Goal: Transaction & Acquisition: Purchase product/service

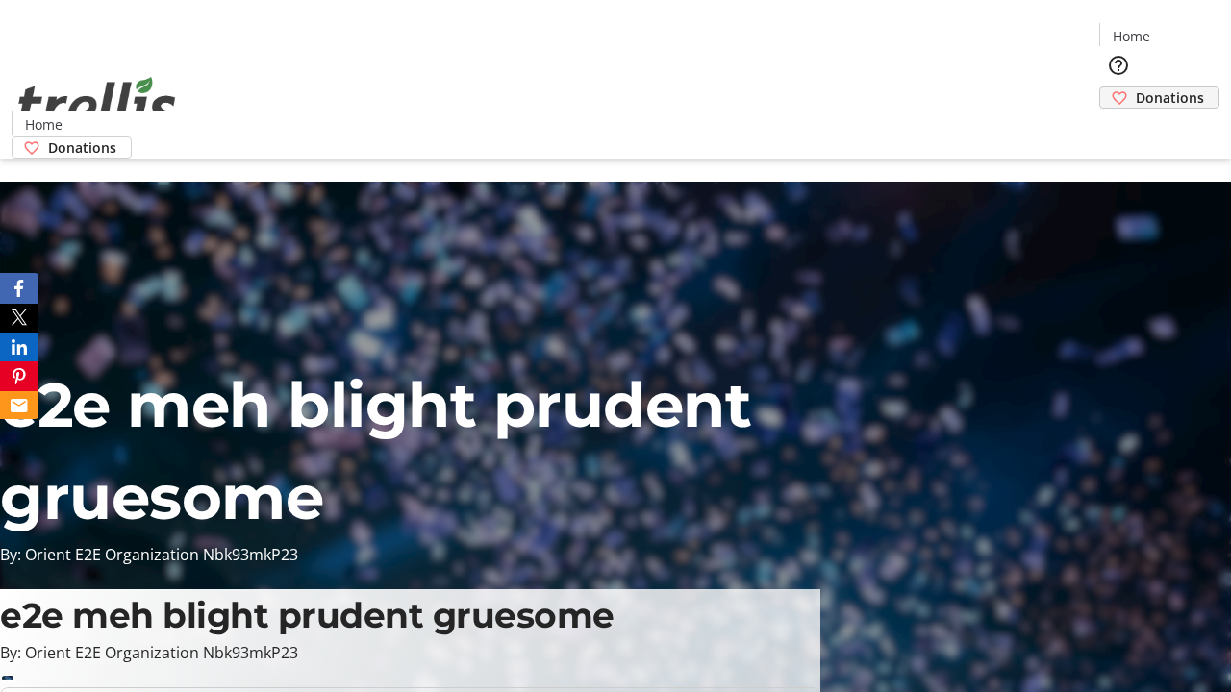
click at [1136, 88] on span "Donations" at bounding box center [1170, 98] width 68 height 20
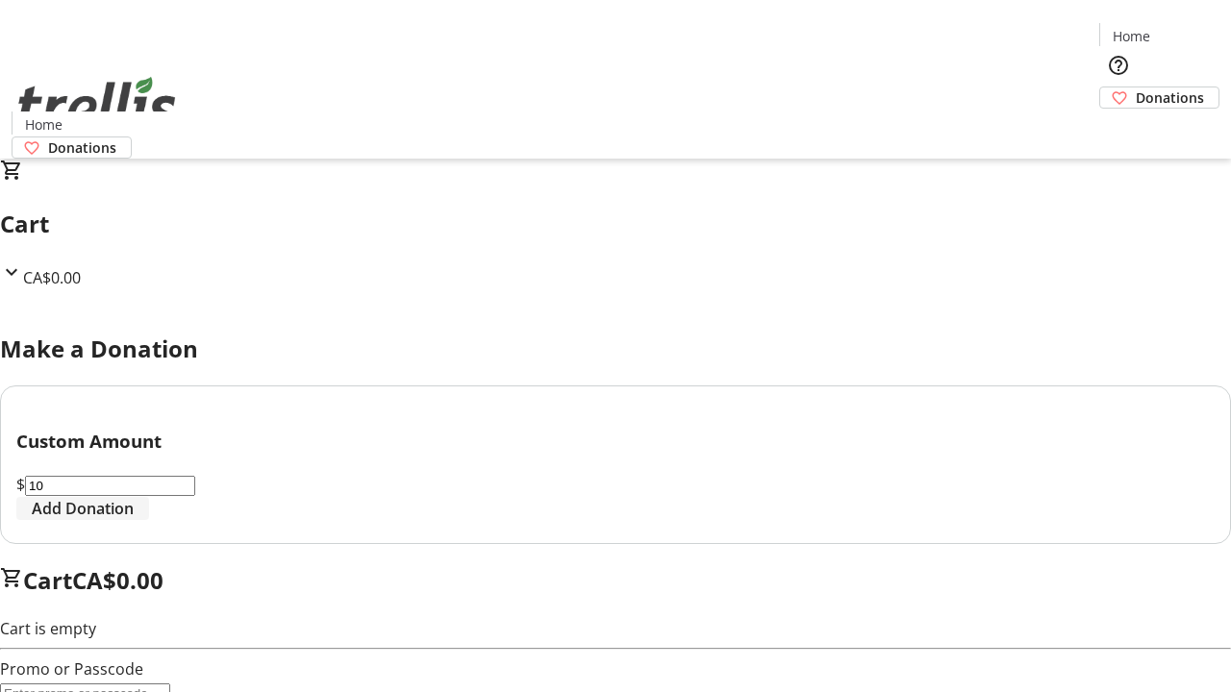
click at [134, 520] on span "Add Donation" at bounding box center [83, 508] width 102 height 23
select select "CA"
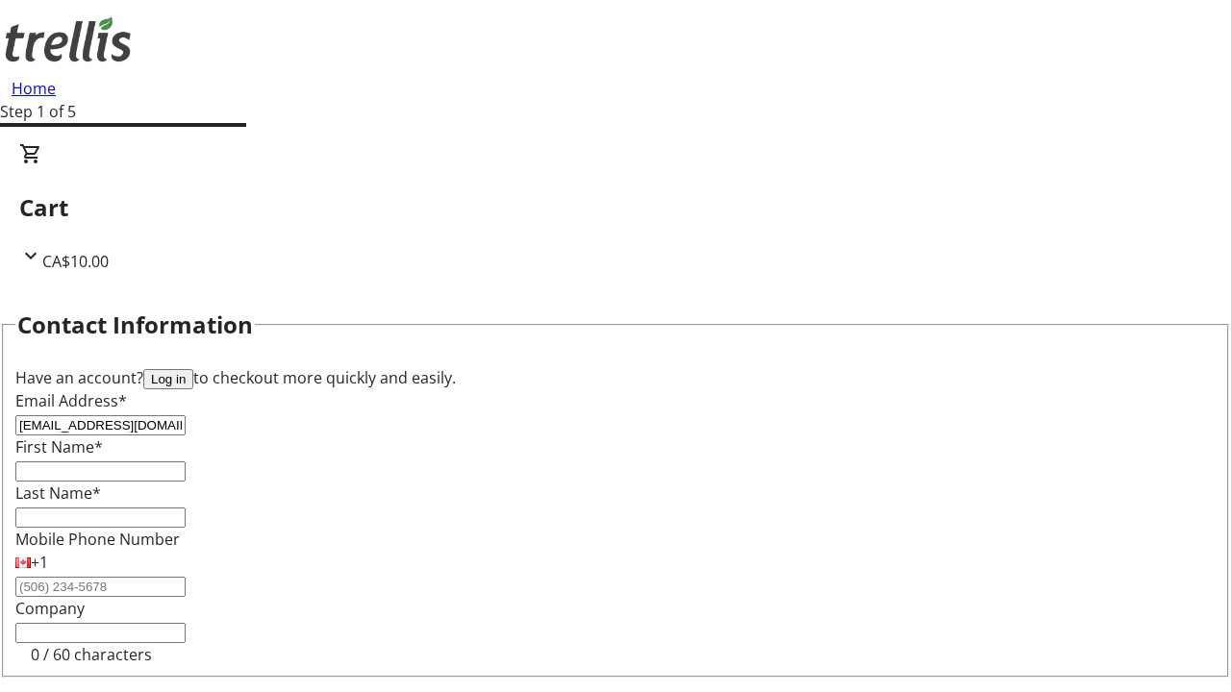
type input "[EMAIL_ADDRESS][DOMAIN_NAME]"
type input "Adonis"
type input "Sawayn"
type input "[STREET_ADDRESS][PERSON_NAME]"
type input "Kelowna"
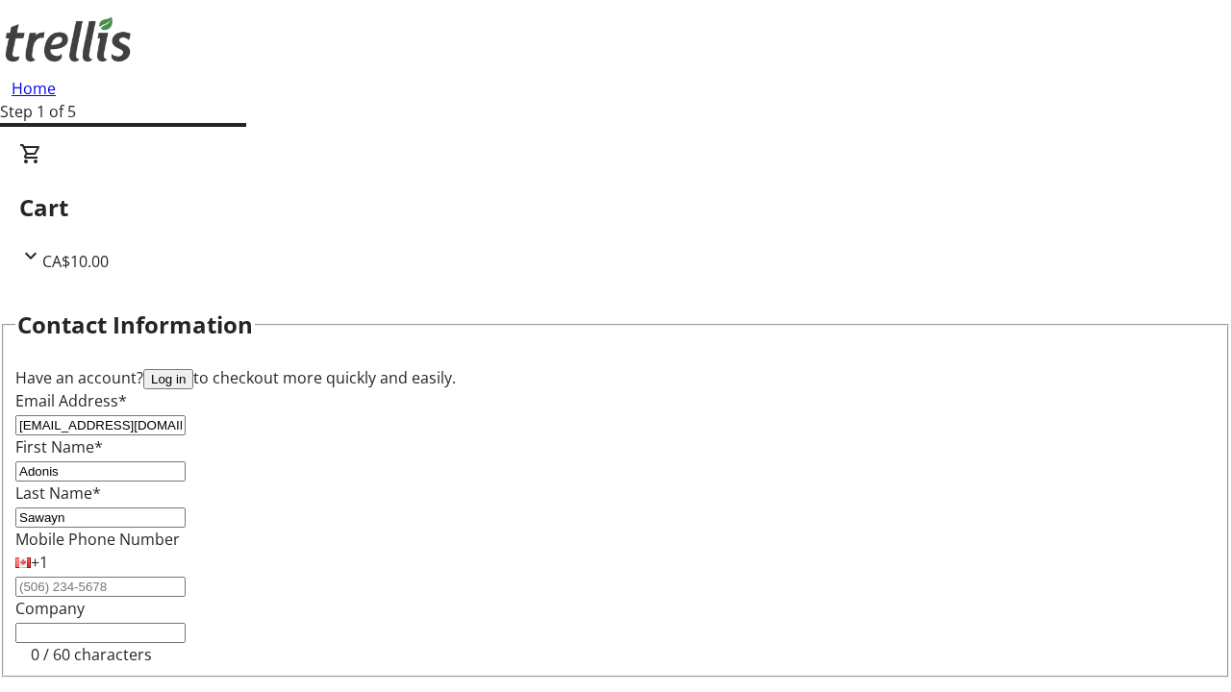
select select "BC"
type input "Kelowna"
type input "V1Y 0C2"
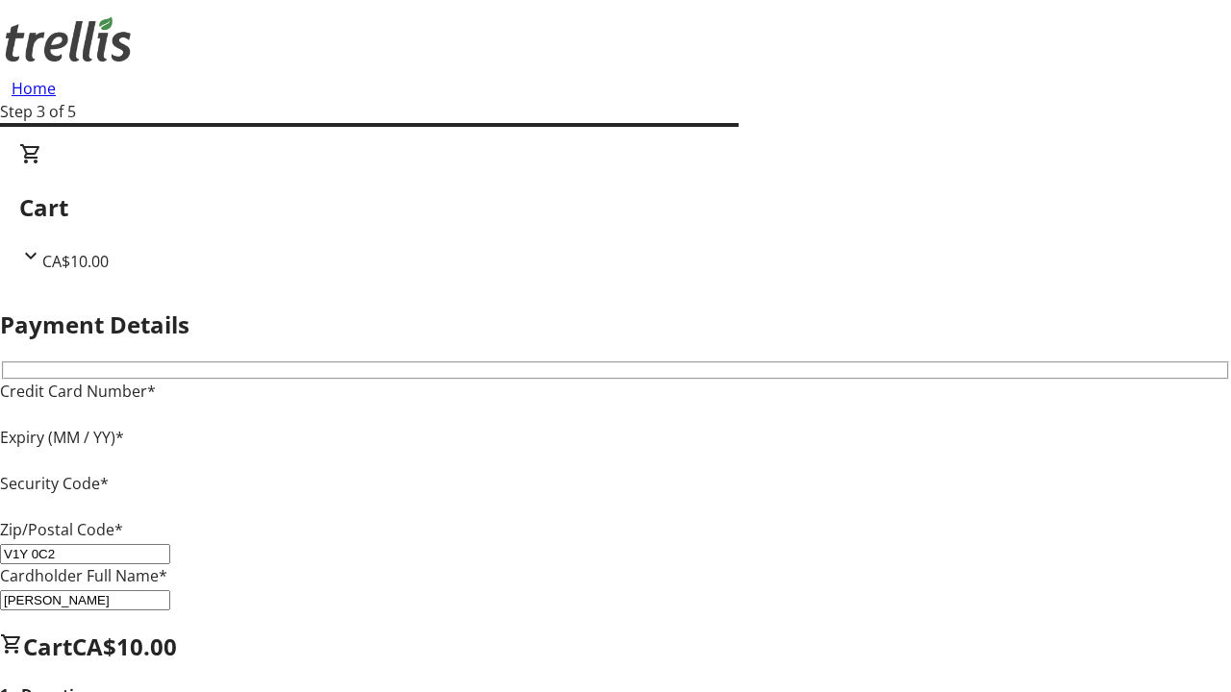
type input "V1Y 0C2"
